Goal: Check status

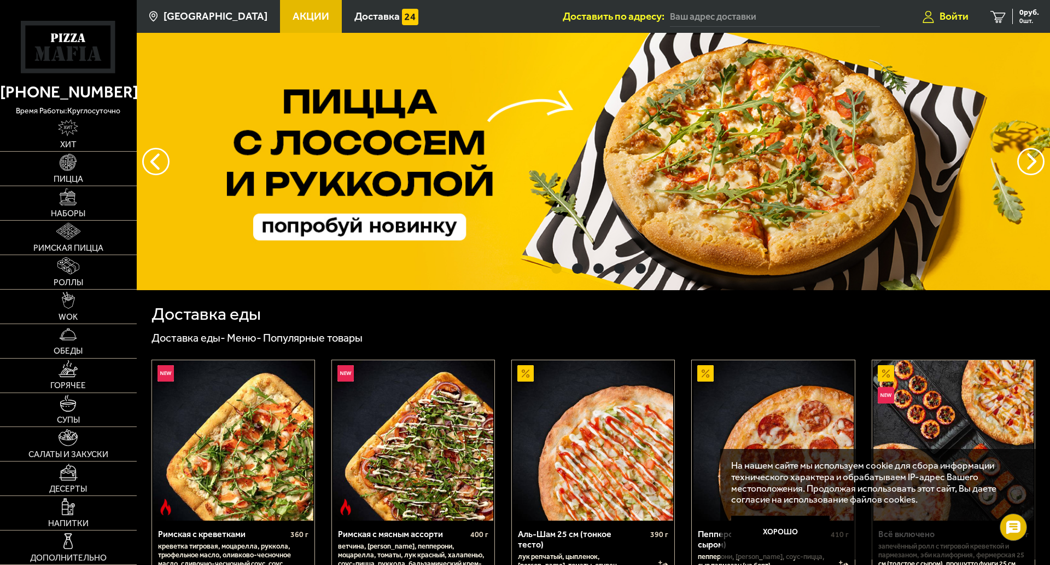
click at [953, 19] on span "Войти" at bounding box center [954, 16] width 29 height 10
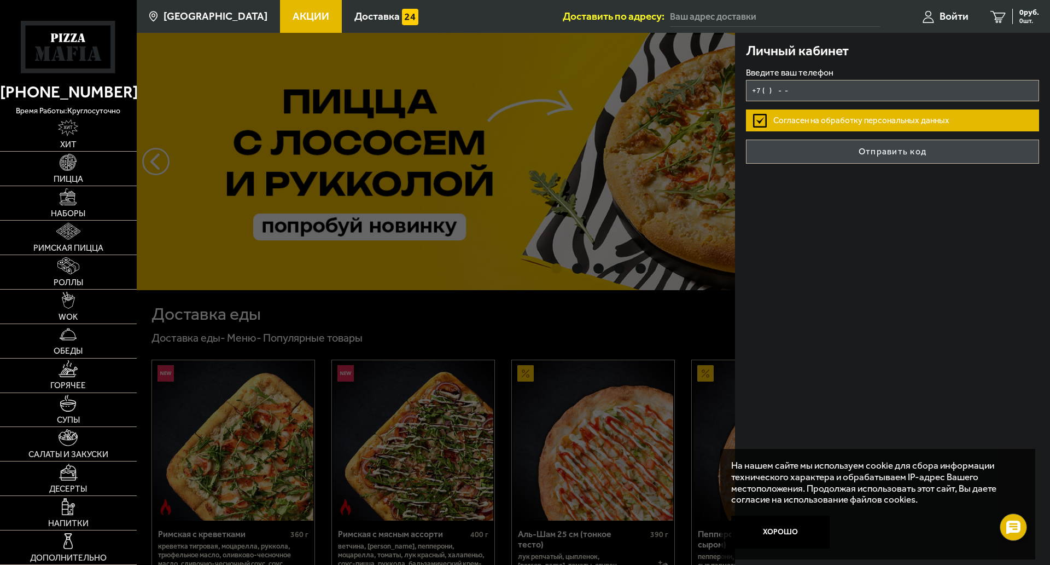
click at [893, 95] on input "+7 ( ) - -" at bounding box center [892, 90] width 293 height 21
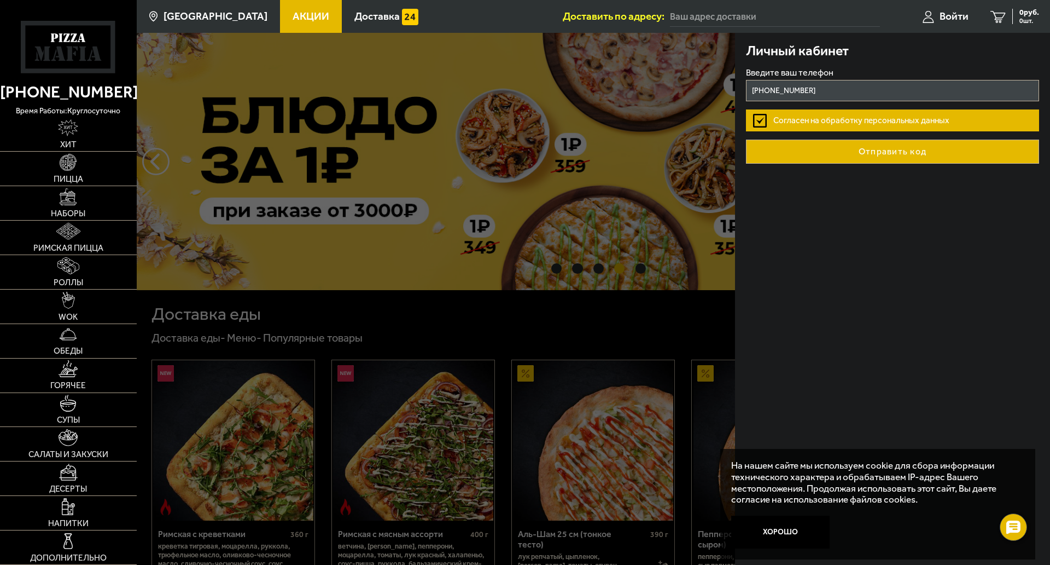
type input "+7 (913) 483-91-20"
click at [894, 150] on button "Отправить код" at bounding box center [892, 151] width 293 height 24
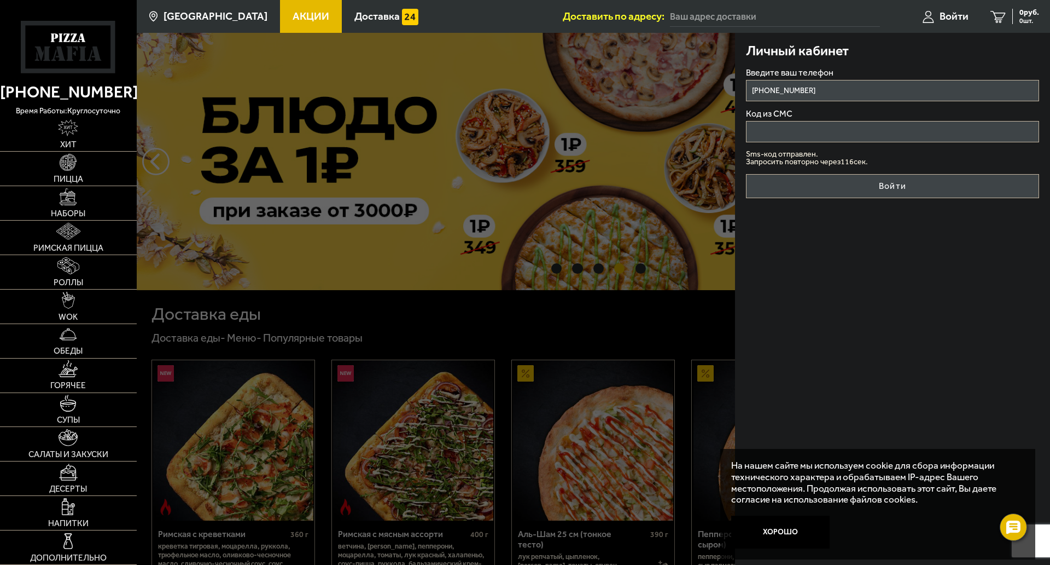
click at [881, 136] on input "Код из СМС" at bounding box center [892, 131] width 293 height 21
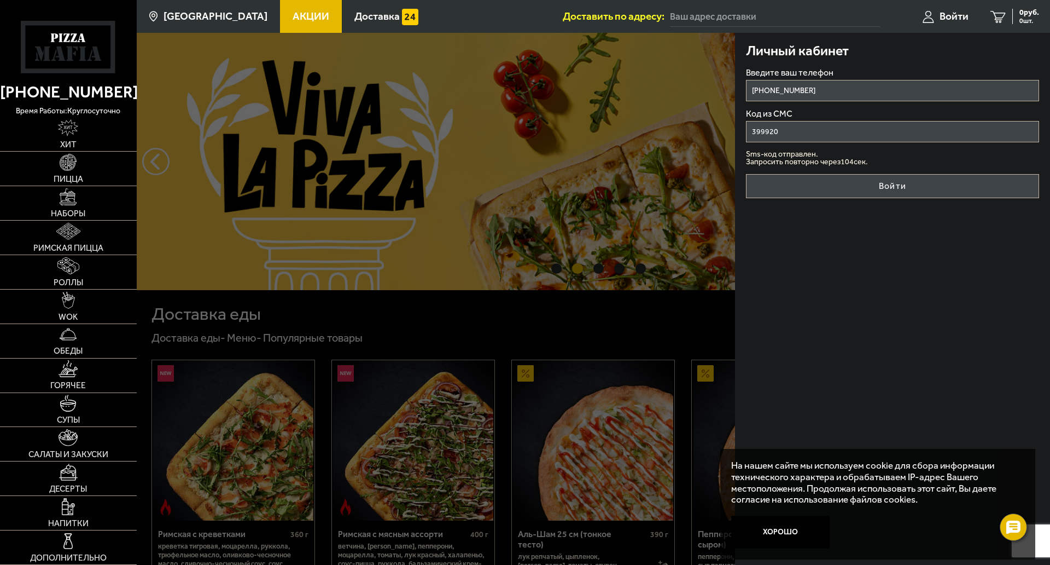
type input "399920"
click at [746, 174] on button "Войти" at bounding box center [892, 186] width 293 height 24
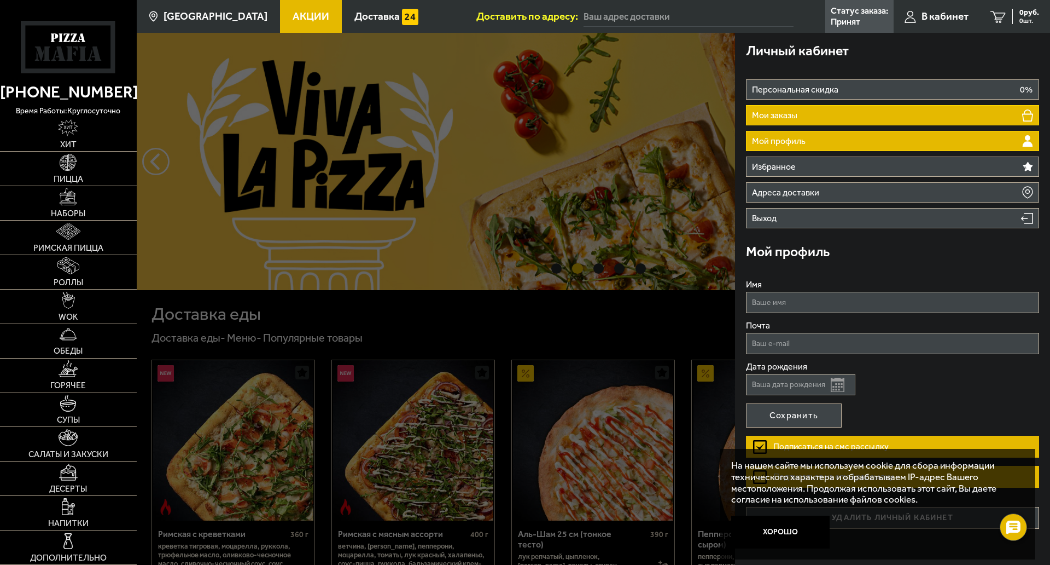
click at [839, 117] on li "Мои заказы" at bounding box center [892, 115] width 293 height 20
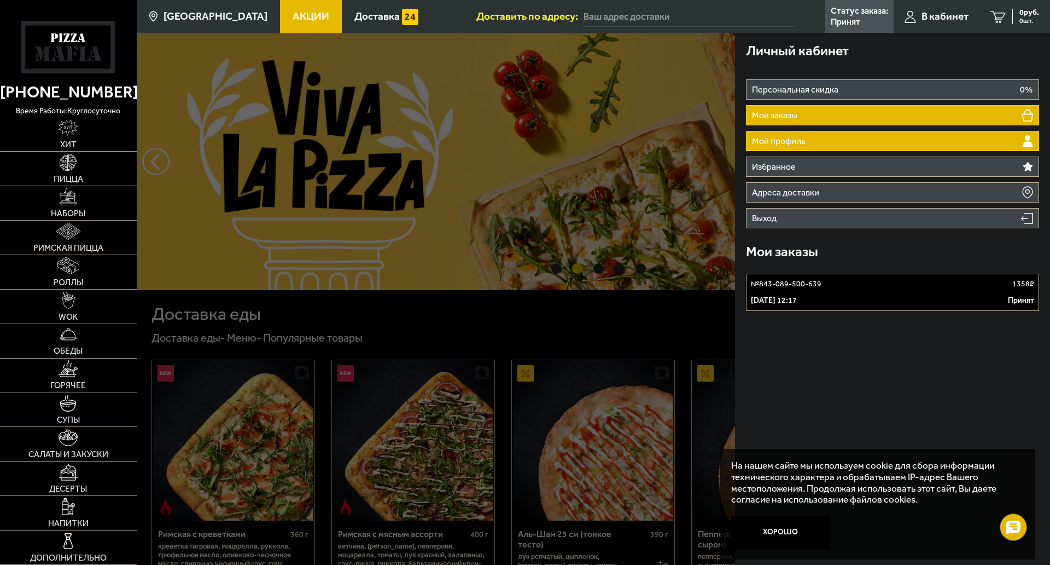
click at [836, 148] on li "Мой профиль" at bounding box center [892, 141] width 293 height 20
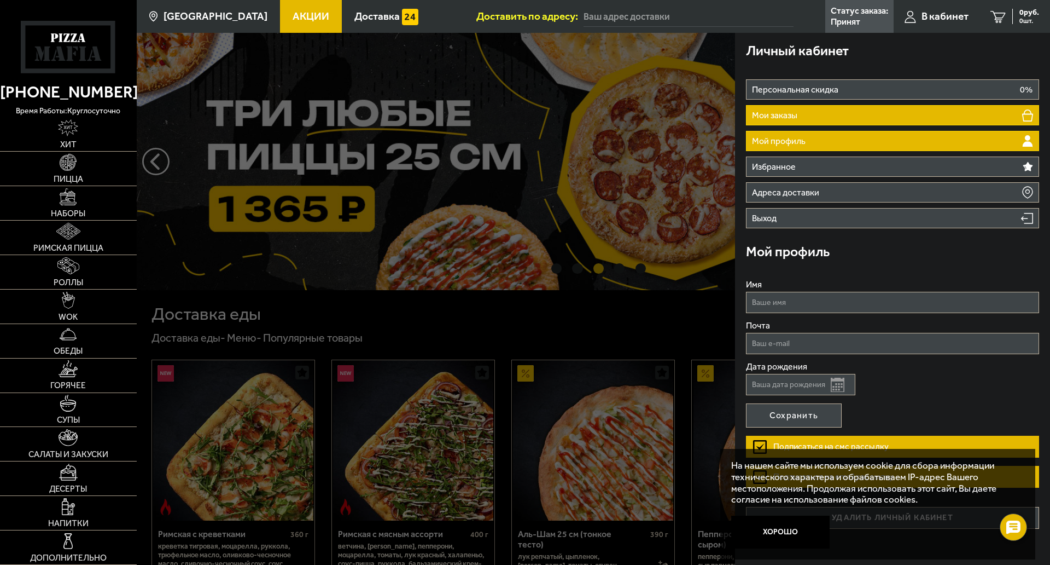
click at [827, 112] on li "Мои заказы" at bounding box center [892, 115] width 293 height 20
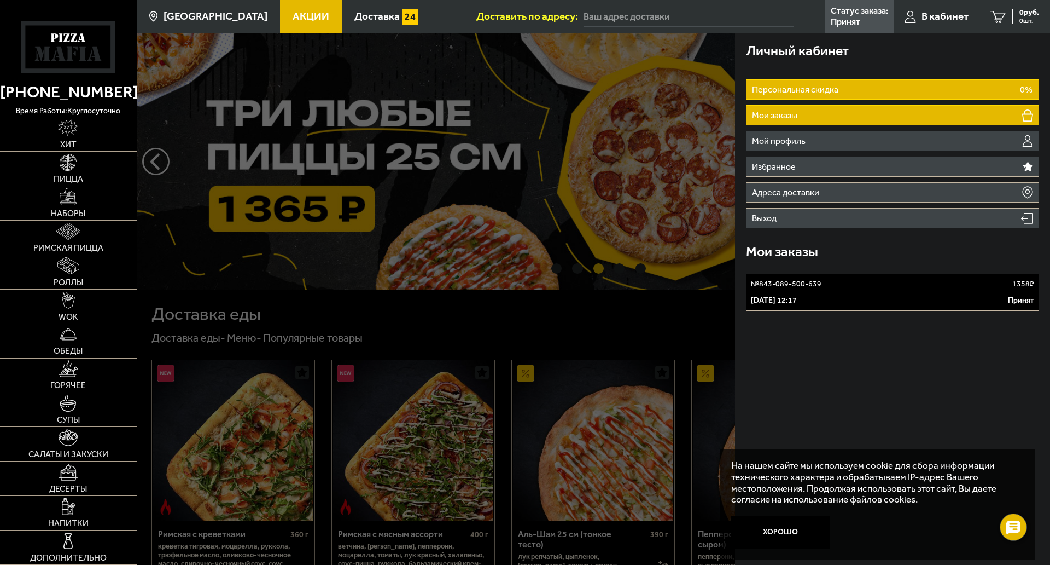
click at [831, 90] on p "Персональная скидка" at bounding box center [796, 89] width 89 height 9
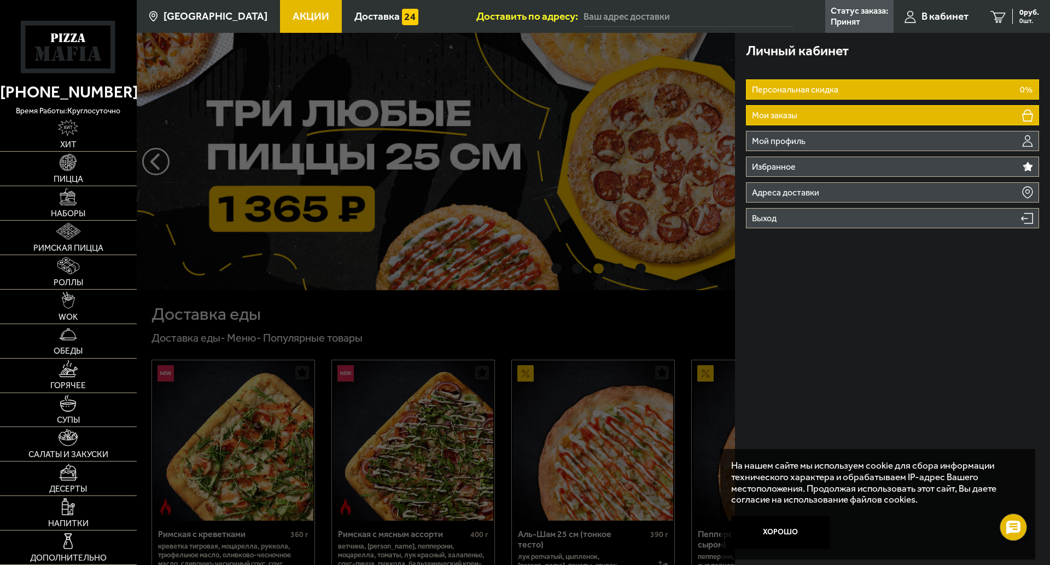
click at [830, 111] on li "Мои заказы" at bounding box center [892, 115] width 293 height 20
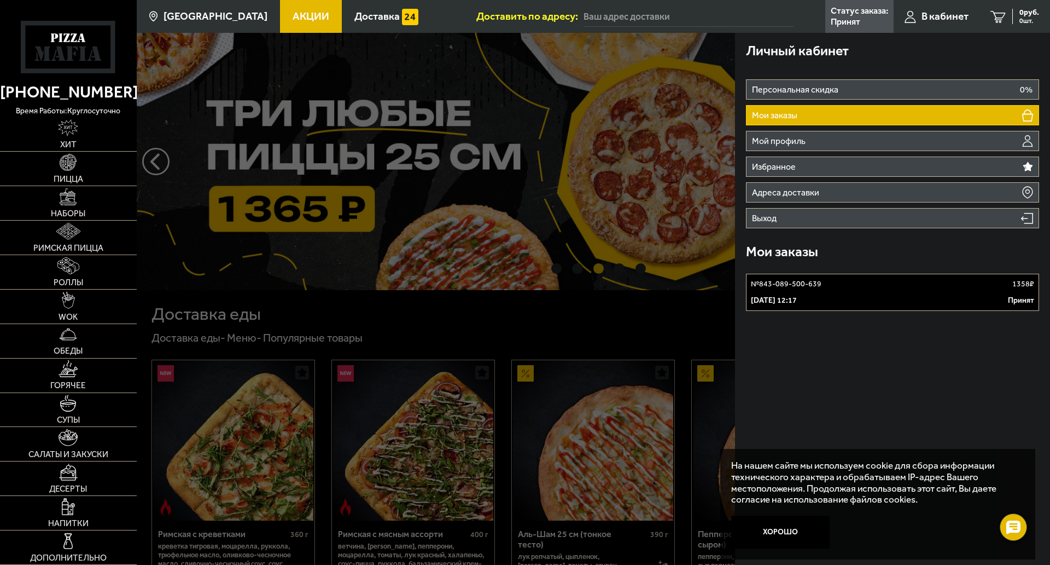
click at [483, 45] on div at bounding box center [662, 315] width 1050 height 565
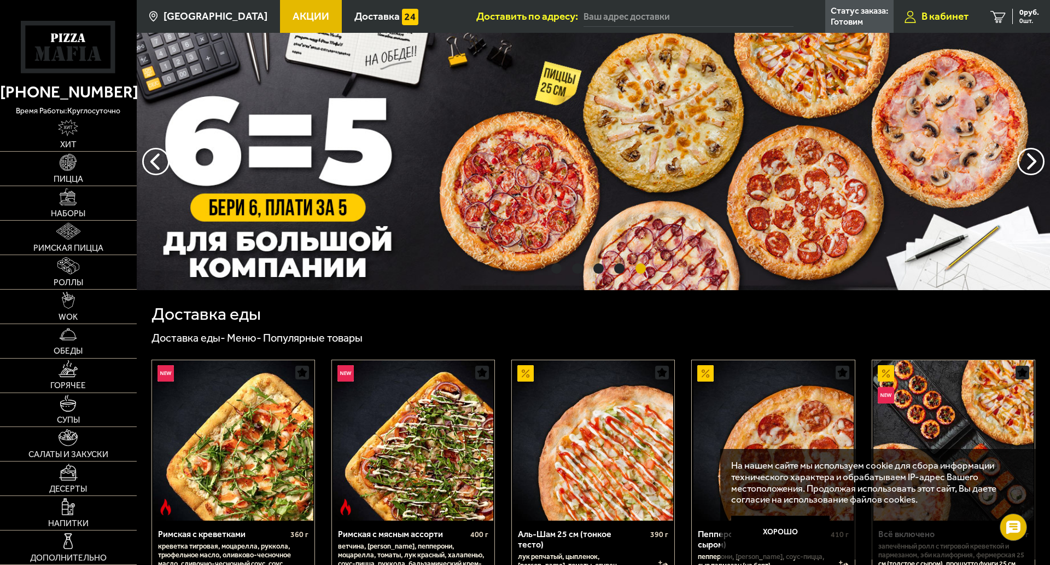
click at [953, 15] on span "В кабинет" at bounding box center [945, 16] width 47 height 10
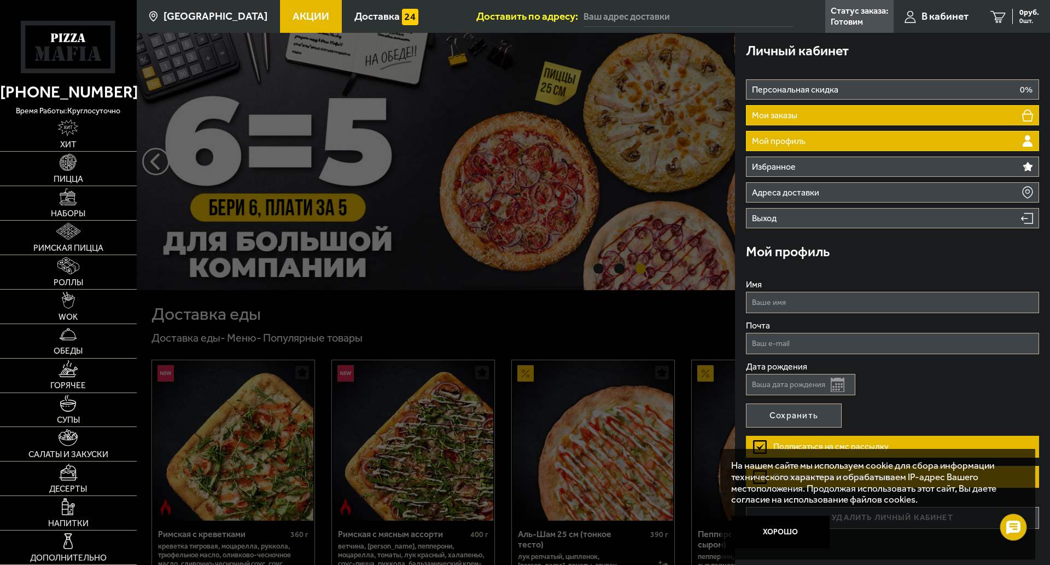
click at [774, 123] on li "Мои заказы" at bounding box center [892, 115] width 293 height 20
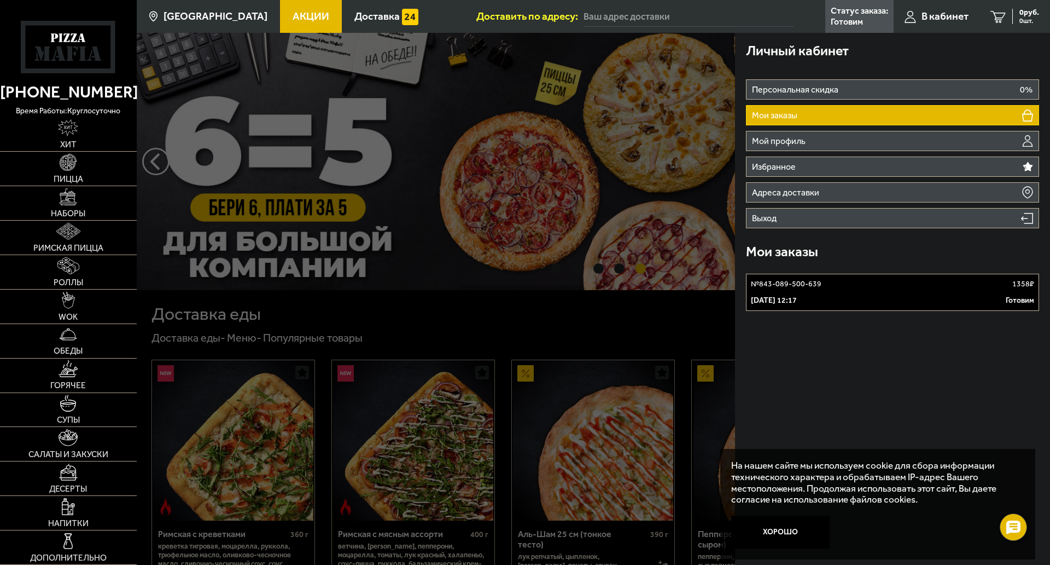
click at [784, 295] on p "28 сентября 2025 г. 12:17" at bounding box center [774, 300] width 46 height 11
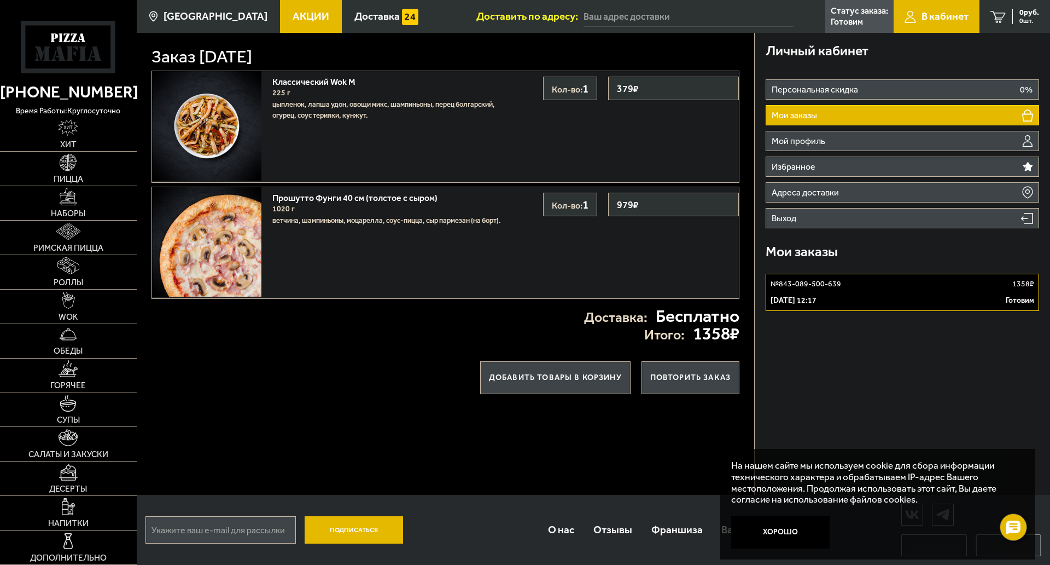
click at [948, 282] on div "№ 843-089-500-639 1358 ₽" at bounding box center [903, 283] width 264 height 11
click at [778, 515] on button "Хорошо" at bounding box center [780, 531] width 98 height 33
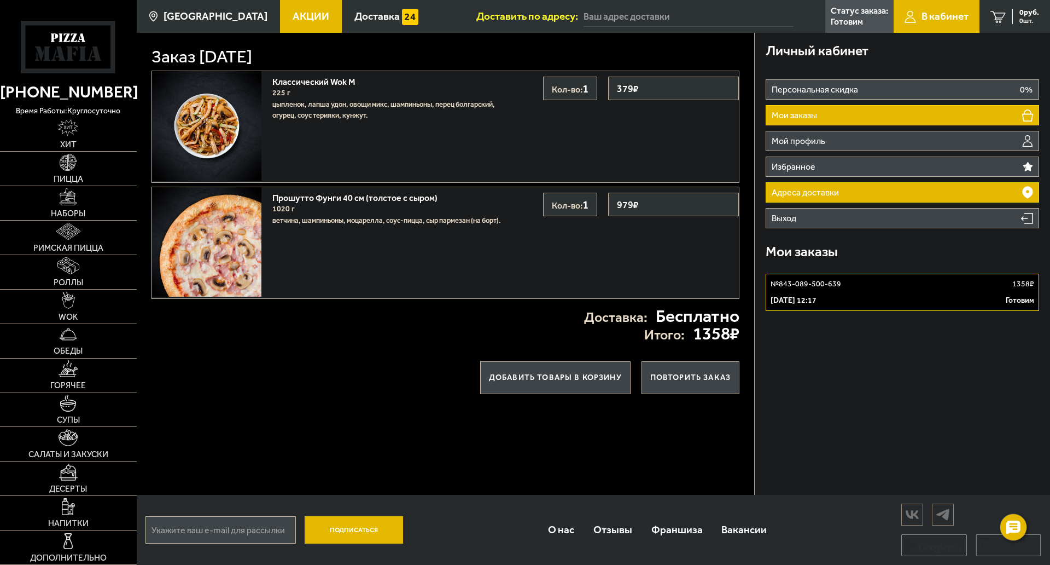
click at [847, 186] on li "Адреса доставки" at bounding box center [903, 192] width 274 height 20
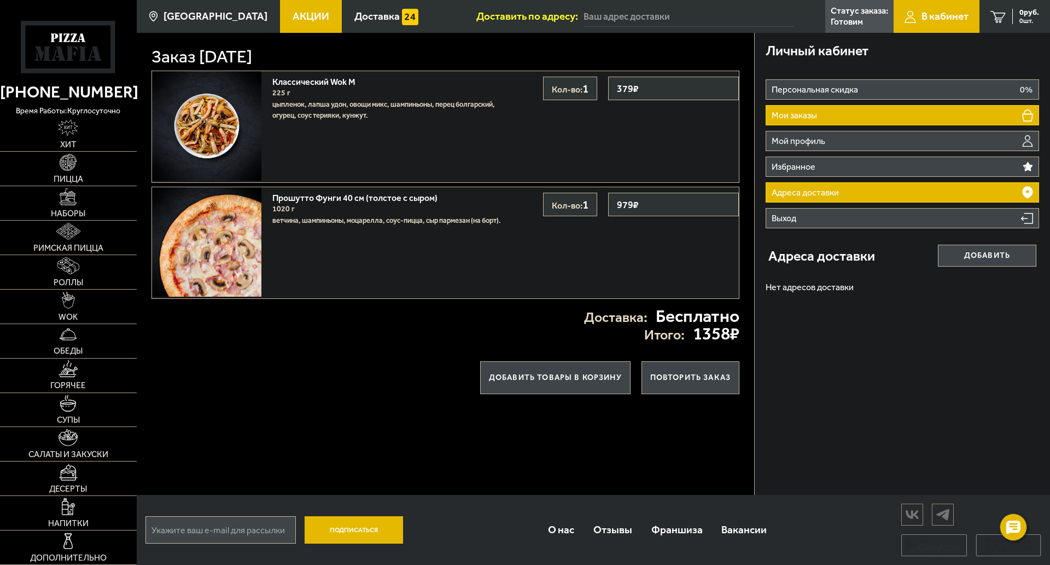
click at [838, 118] on li "Мои заказы" at bounding box center [903, 115] width 274 height 20
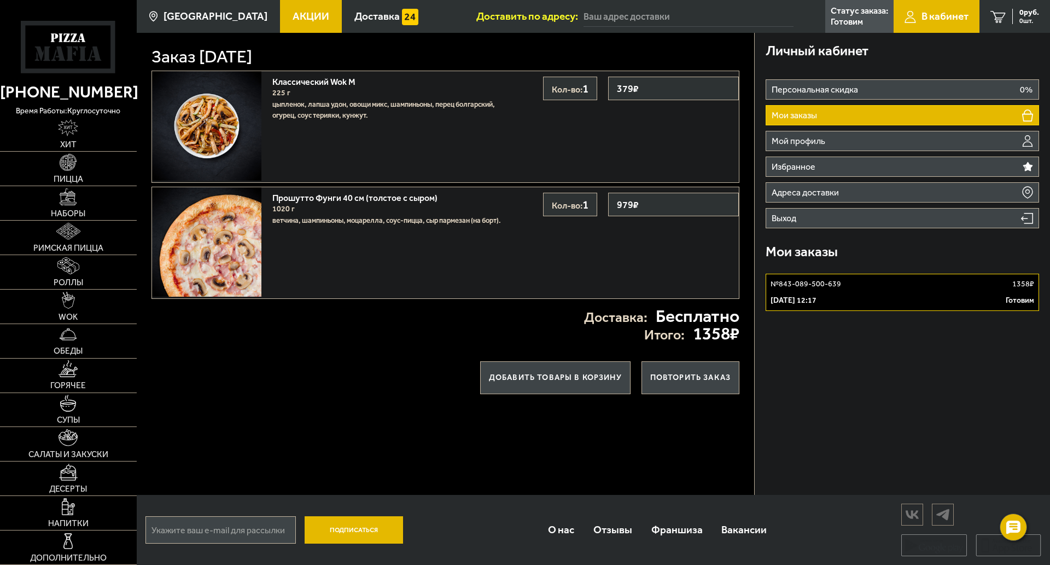
click at [1021, 296] on p "Готовим" at bounding box center [1020, 300] width 28 height 11
click at [836, 11] on p "Статус заказа:" at bounding box center [859, 11] width 57 height 9
